Goal: Navigation & Orientation: Find specific page/section

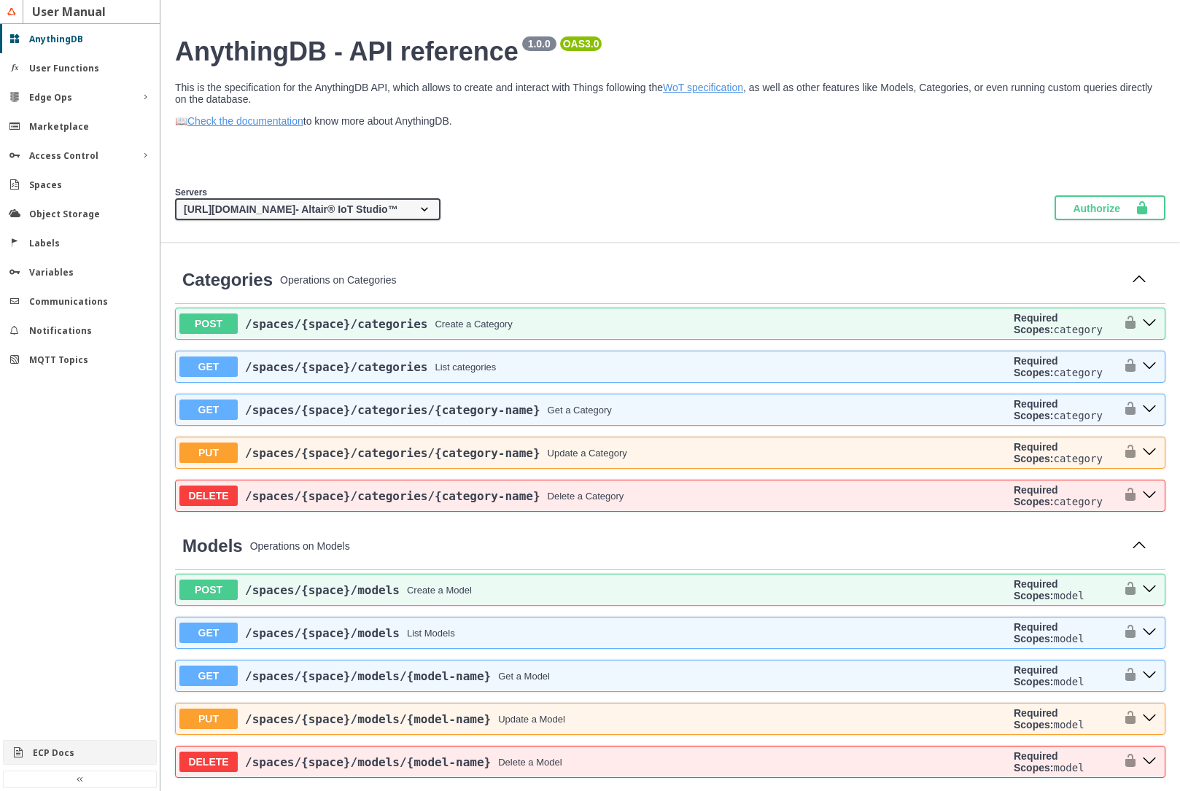
click at [0, 0] on slot "ECP Docs" at bounding box center [0, 0] width 0 height 0
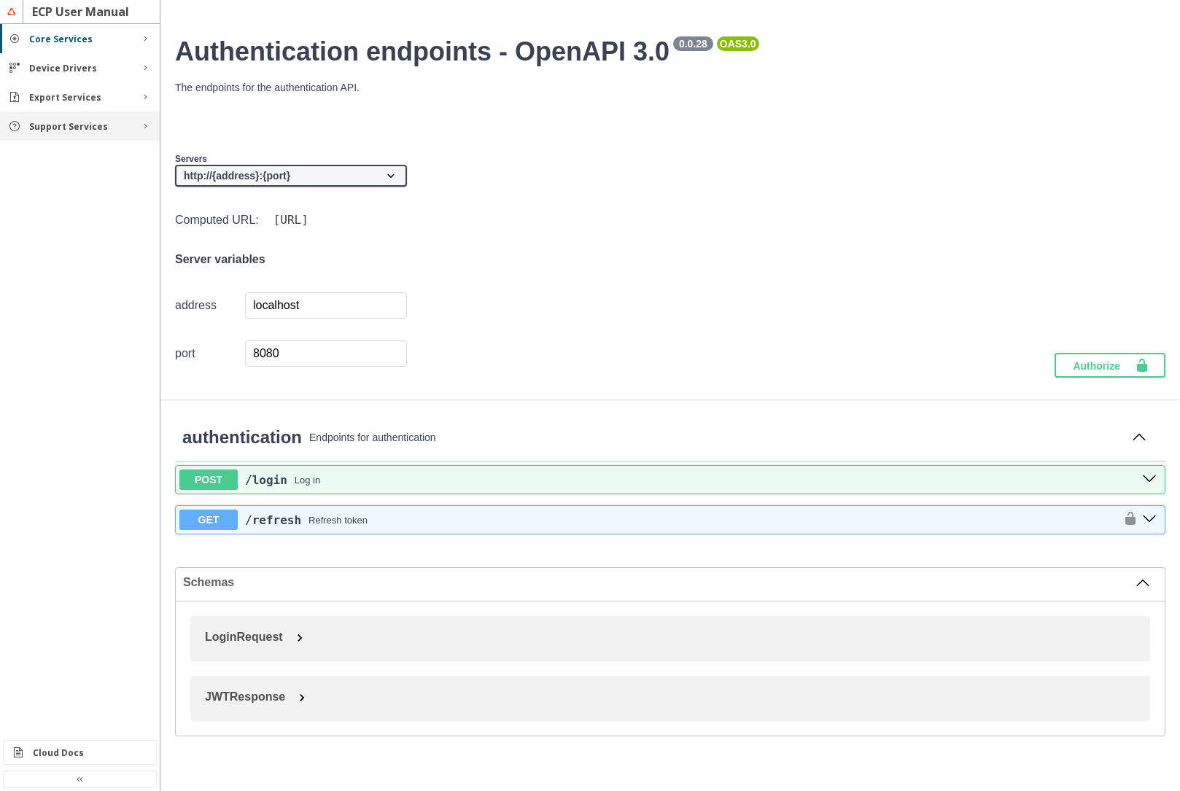
click at [0, 0] on slot "Support Services" at bounding box center [0, 0] width 0 height 0
click at [0, 0] on slot "Rules" at bounding box center [0, 0] width 0 height 0
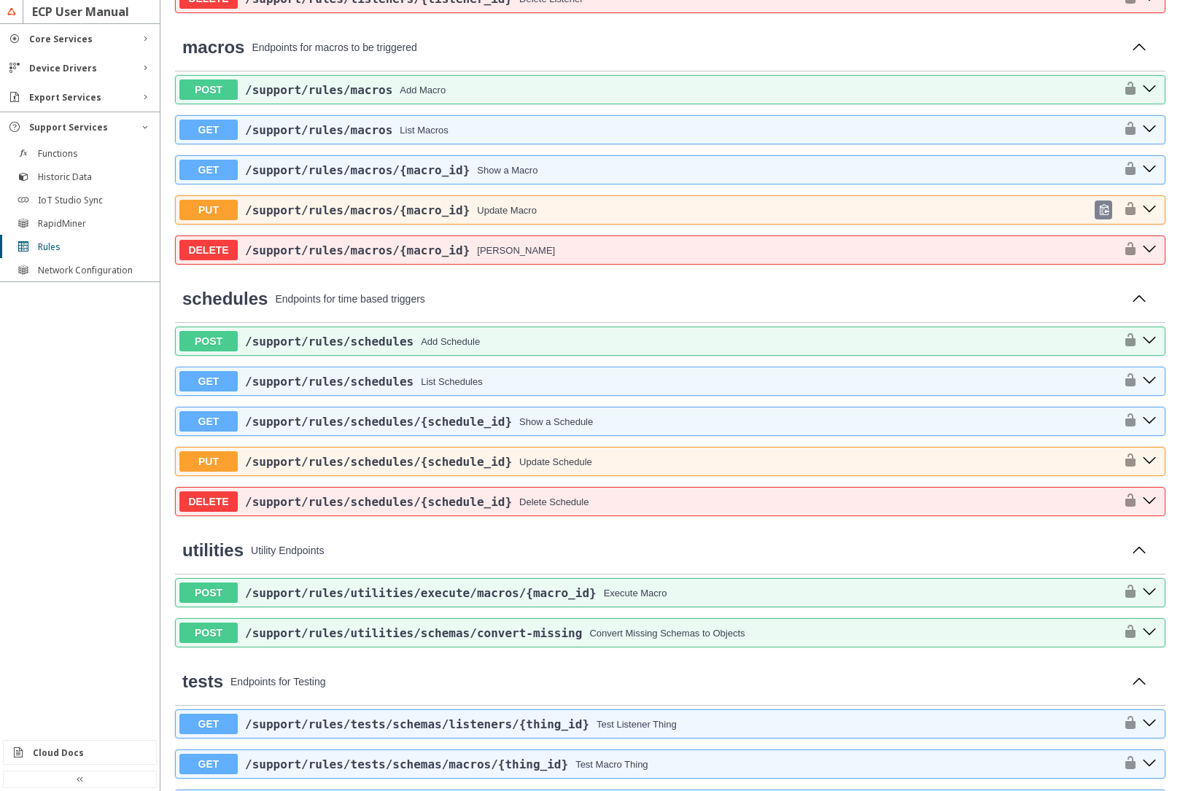
scroll to position [1050, 0]
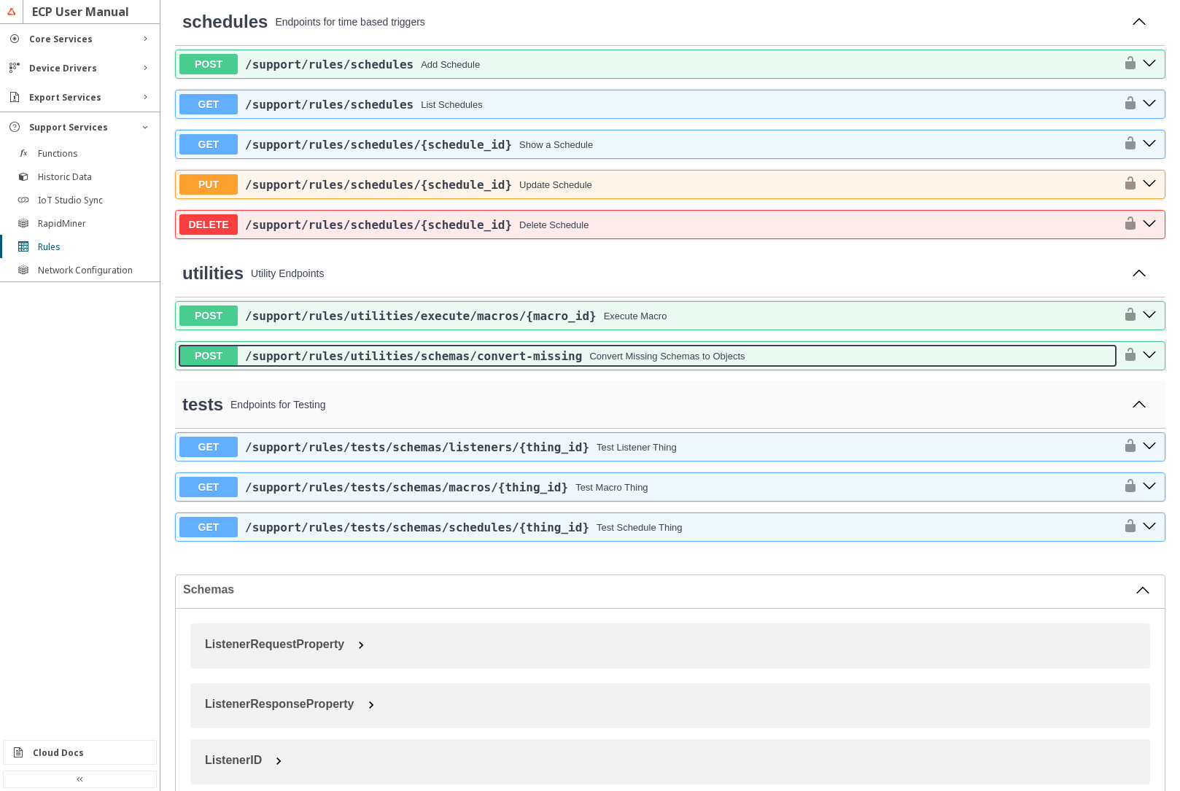
drag, startPoint x: 583, startPoint y: 360, endPoint x: 530, endPoint y: 405, distance: 70.3
drag, startPoint x: 243, startPoint y: 351, endPoint x: 385, endPoint y: 371, distance: 143.7
click at [385, 371] on div "POST /support /rules /utilities /execute /macros /{macro_id} Execute Macro POST…" at bounding box center [670, 341] width 990 height 80
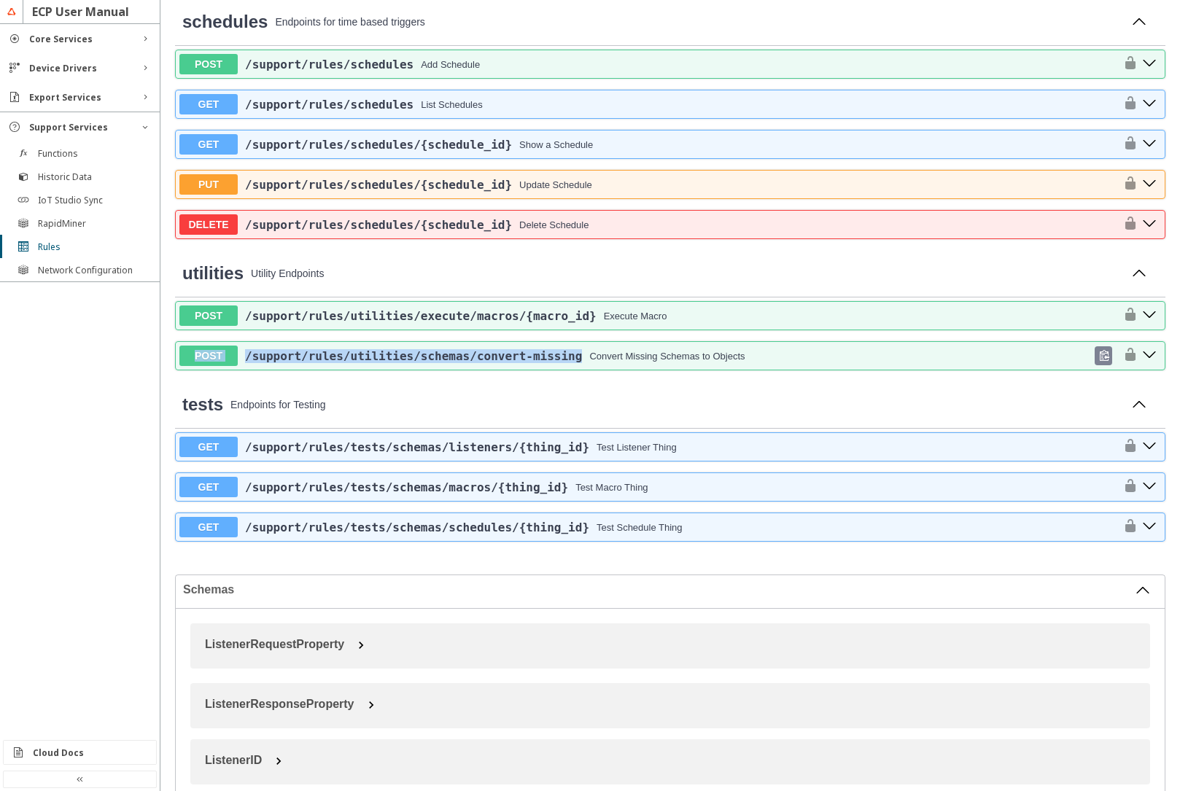
drag, startPoint x: 242, startPoint y: 339, endPoint x: 555, endPoint y: 367, distance: 314.1
click at [555, 367] on div "POST /support /rules /utilities /execute /macros /{macro_id} Execute Macro POST…" at bounding box center [670, 335] width 990 height 69
copy button "POST /support /rules /utilities /schemas /convert-missing"
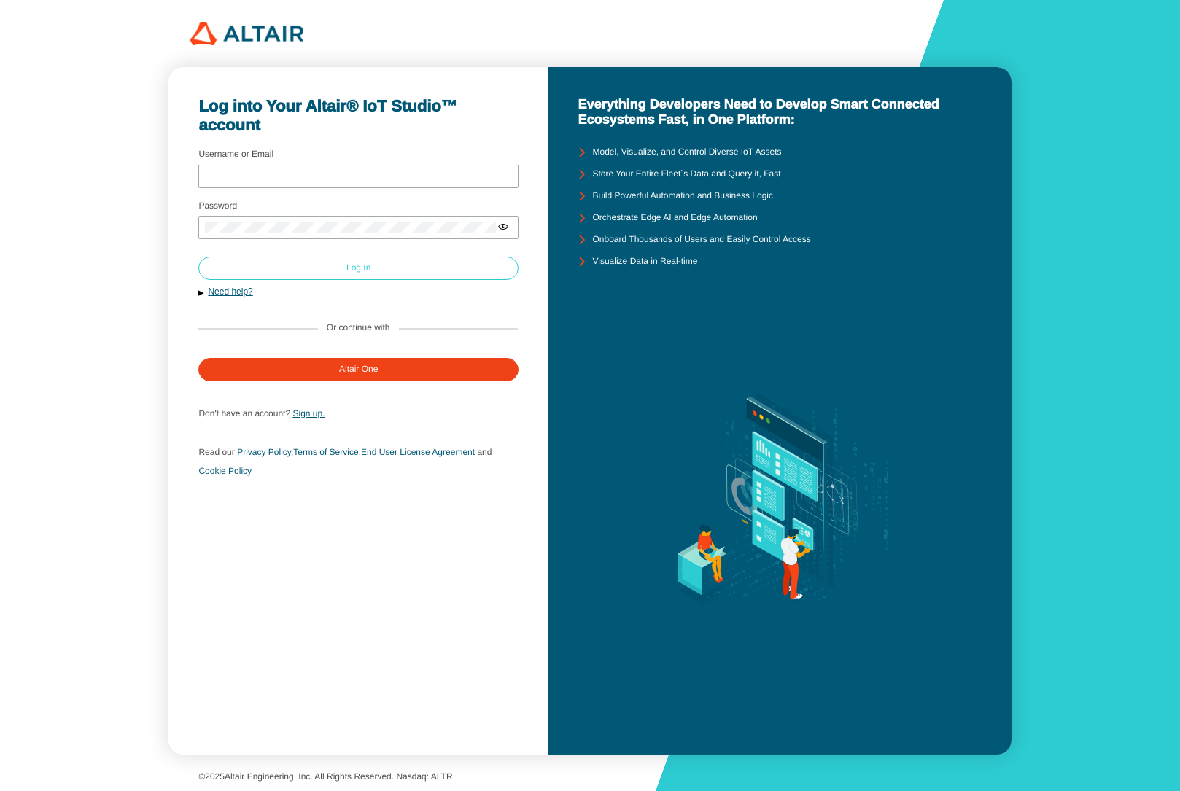
type input "iotstudiodemos"
click at [230, 274] on paper-button "Log In" at bounding box center [358, 268] width 320 height 23
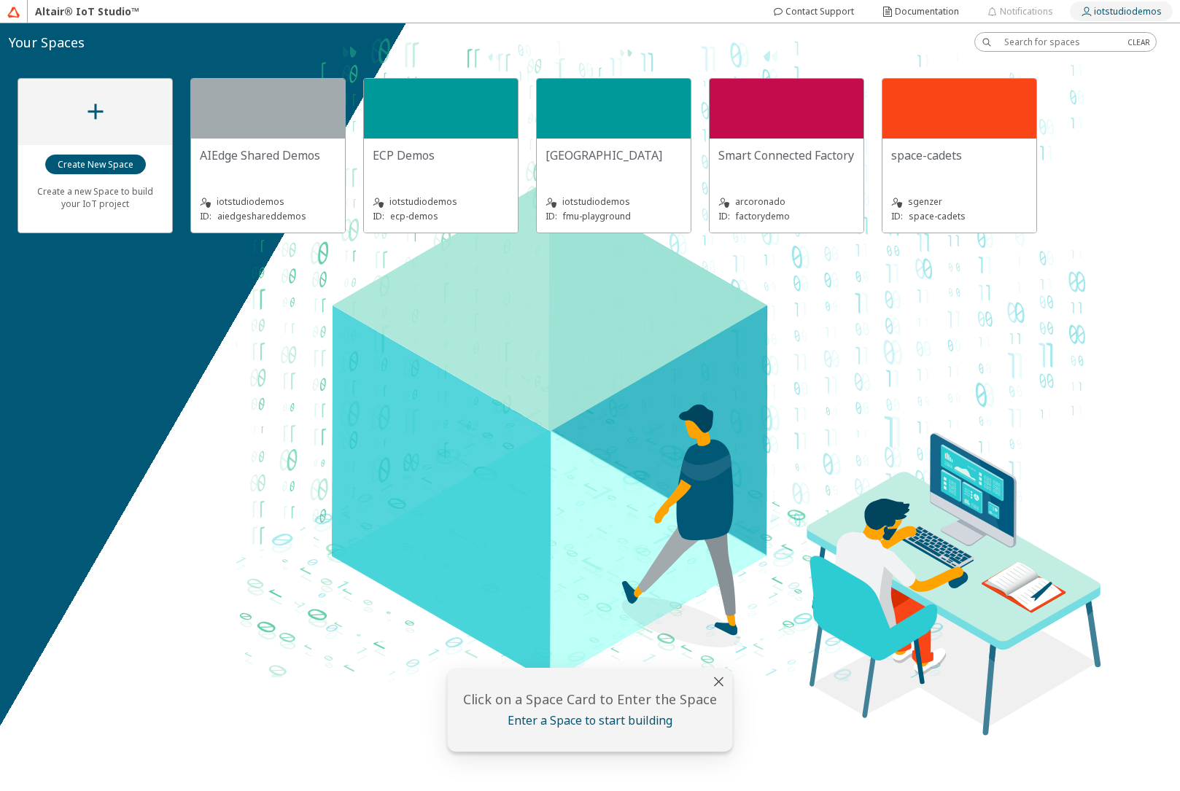
click at [0, 0] on slot "iotstudiodemos" at bounding box center [0, 0] width 0 height 0
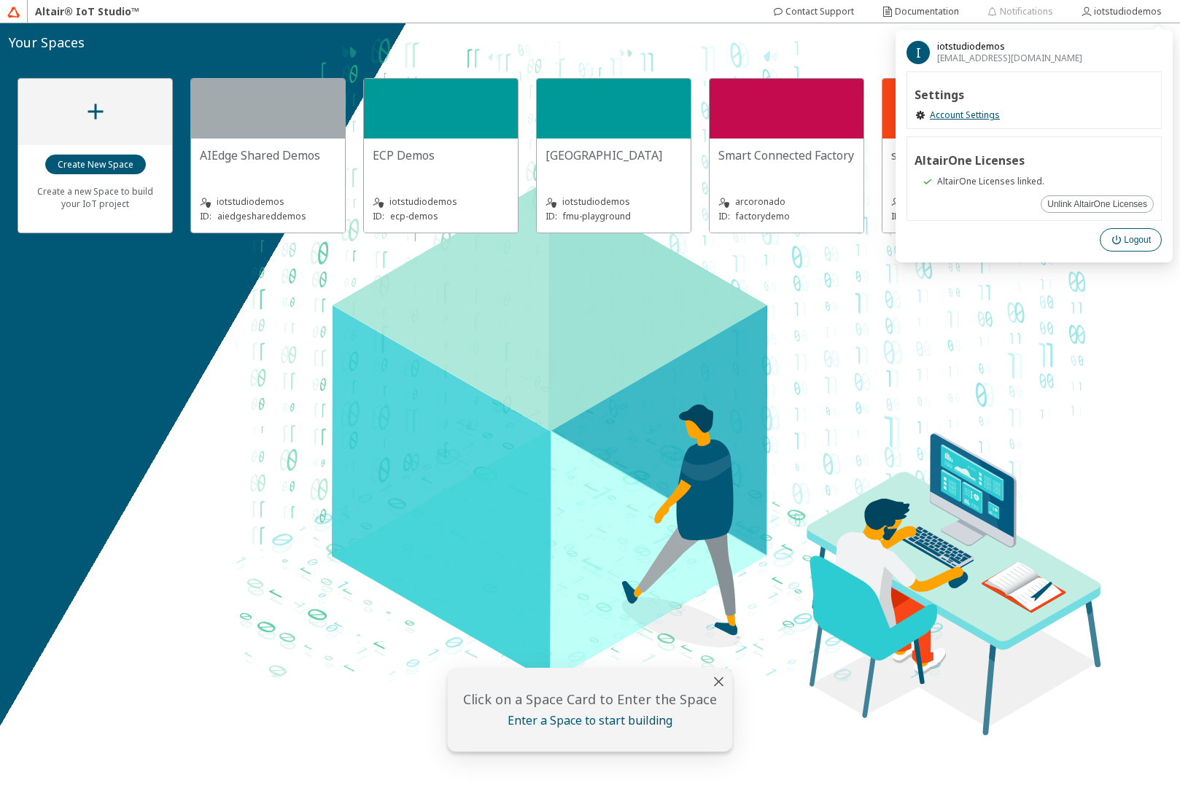
click at [1141, 246] on paper-button "Logout" at bounding box center [1131, 239] width 62 height 23
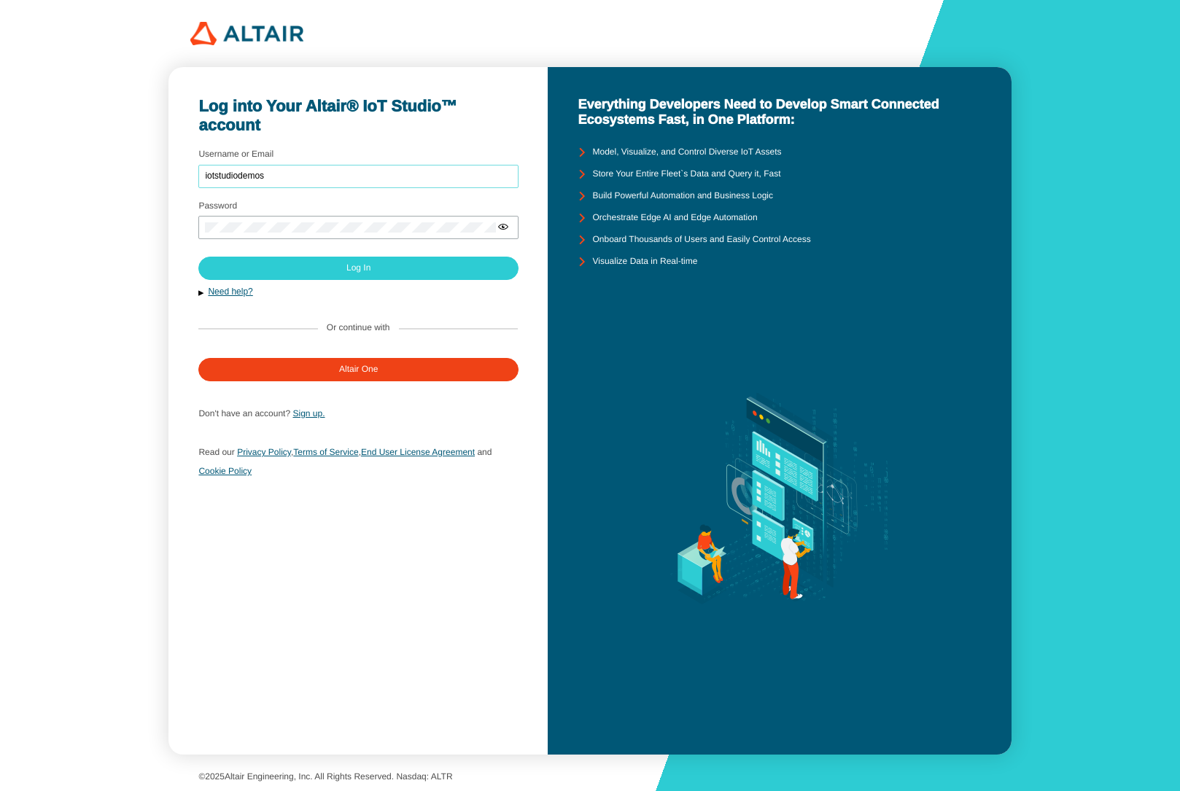
click at [302, 179] on input "iotstudiodemos" at bounding box center [358, 176] width 307 height 10
type input "mschoones"
click at [321, 274] on paper-button "Log In" at bounding box center [358, 268] width 320 height 23
